Goal: Task Accomplishment & Management: Manage account settings

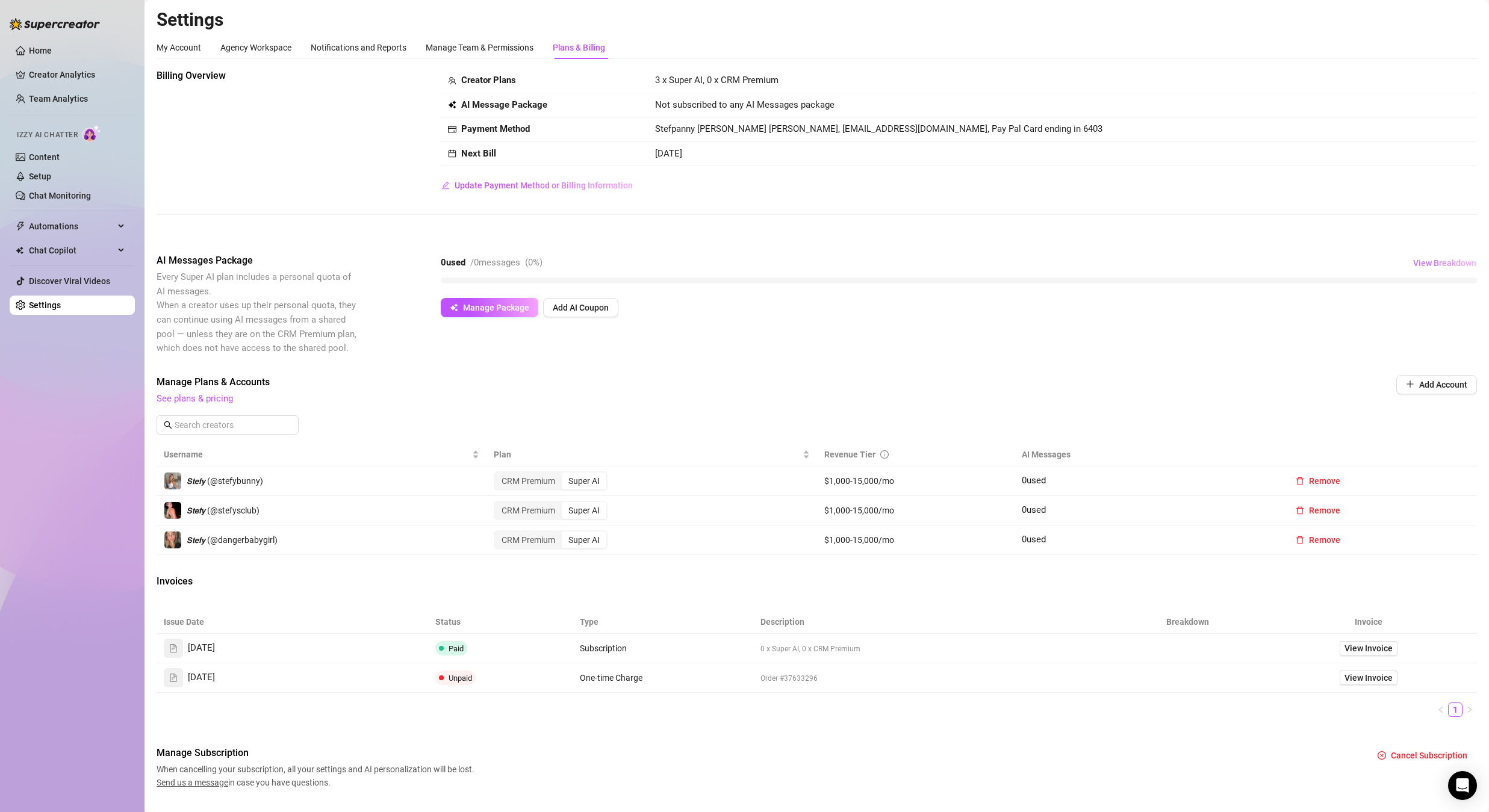
click at [1443, 261] on span "View Breakdown" at bounding box center [1445, 263] width 63 height 10
click at [781, 221] on div "Billing Overview Creator Plans 3 x Super AI, 0 x CRM Premium AI Message Package…" at bounding box center [816, 151] width 1321 height 165
